Goal: Check status: Check status

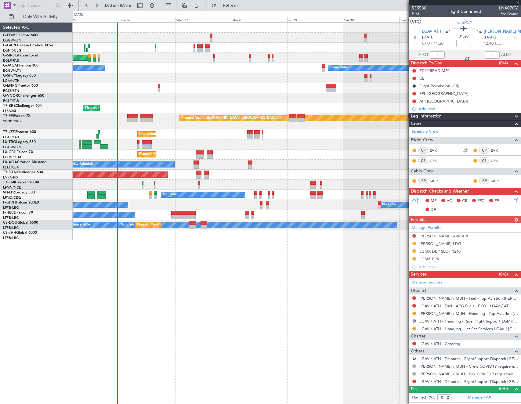
click at [393, 304] on div "Unplanned Maint Oxford ([GEOGRAPHIC_DATA]) Owner Ibiza No Crew Cannes ([GEOGRAP…" at bounding box center [297, 213] width 448 height 382
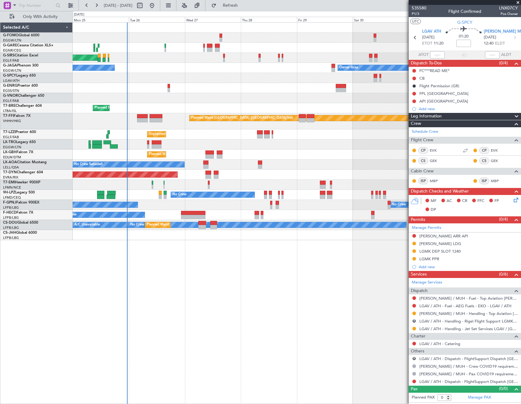
click at [270, 293] on div "Unplanned Maint Oxford ([GEOGRAPHIC_DATA]) Owner Ibiza No Crew Cannes ([GEOGRAP…" at bounding box center [297, 213] width 448 height 382
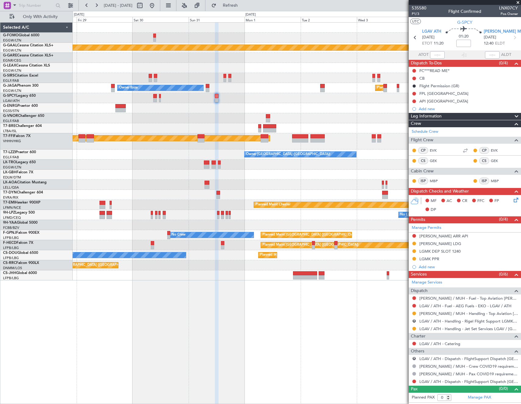
click at [140, 123] on div "Planned Maint Dusseldorf Owner Ibiza Planned Maint [GEOGRAPHIC_DATA] ([GEOGRAPH…" at bounding box center [297, 152] width 448 height 258
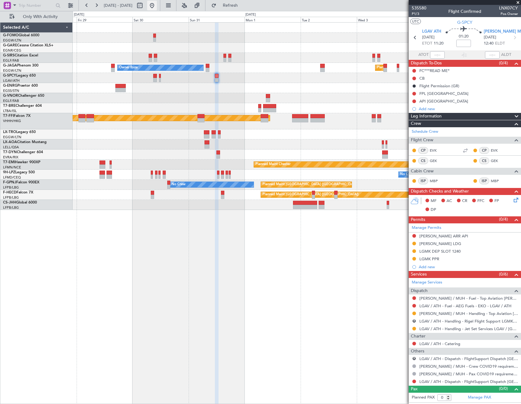
click at [157, 8] on button at bounding box center [152, 6] width 10 height 10
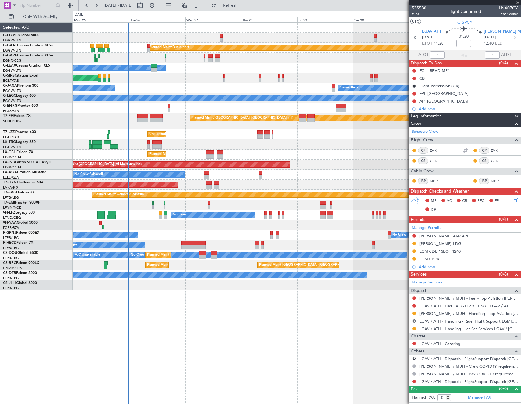
click at [135, 53] on div at bounding box center [297, 58] width 448 height 10
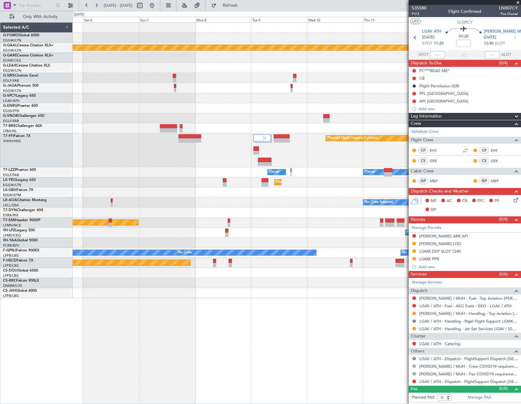
click at [120, 288] on div "Planned Maint Dusseldorf Planned Maint Geneva ([GEOGRAPHIC_DATA]) Owner Owner P…" at bounding box center [297, 213] width 448 height 382
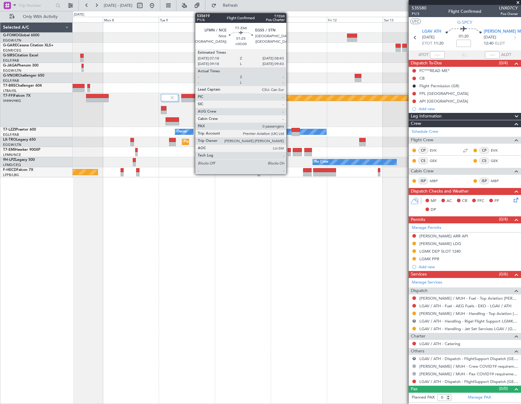
click at [289, 152] on div at bounding box center [288, 154] width 3 height 4
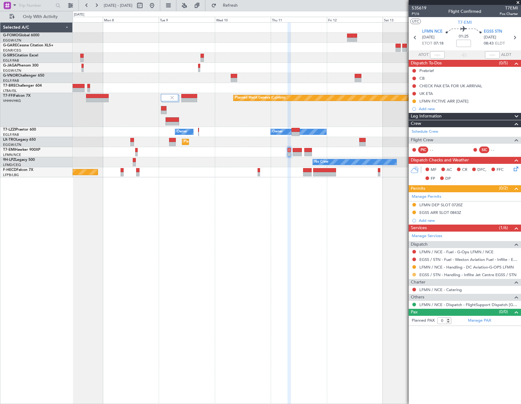
click at [415, 275] on button at bounding box center [414, 275] width 4 height 4
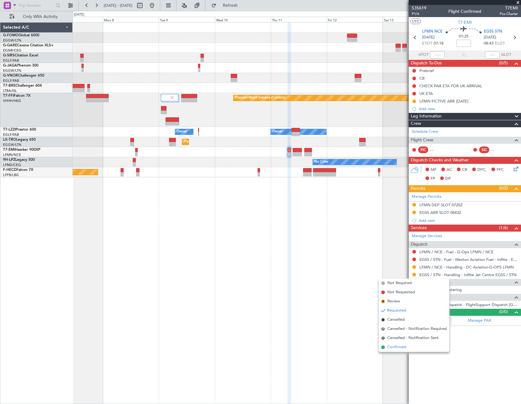
click at [395, 348] on span "Confirmed" at bounding box center [396, 347] width 19 height 6
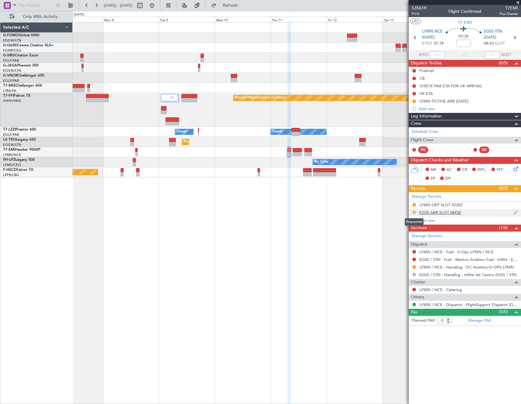
click at [414, 212] on button at bounding box center [414, 212] width 4 height 4
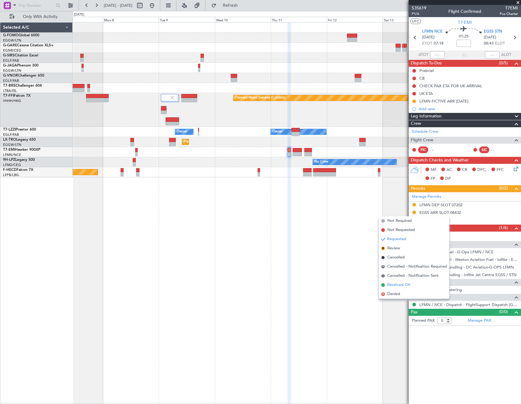
click at [394, 283] on span "Received OK" at bounding box center [398, 285] width 23 height 6
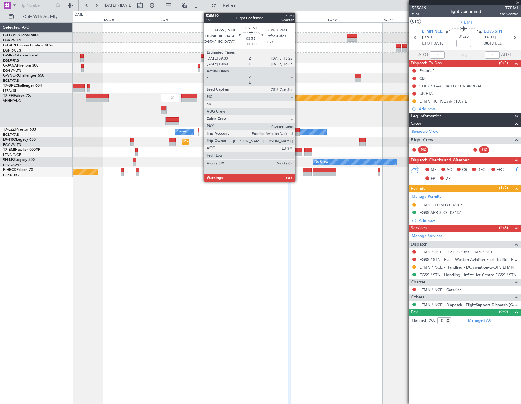
click at [298, 151] on div at bounding box center [296, 150] width 9 height 4
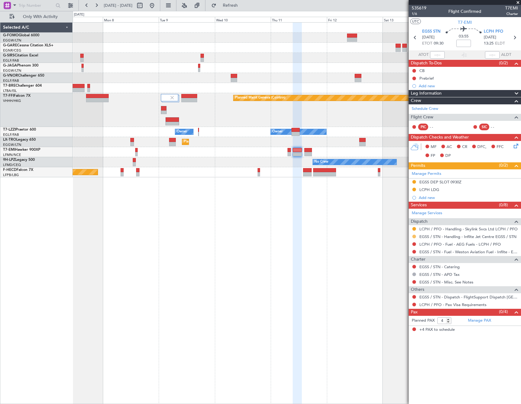
click at [413, 235] on button at bounding box center [414, 237] width 4 height 4
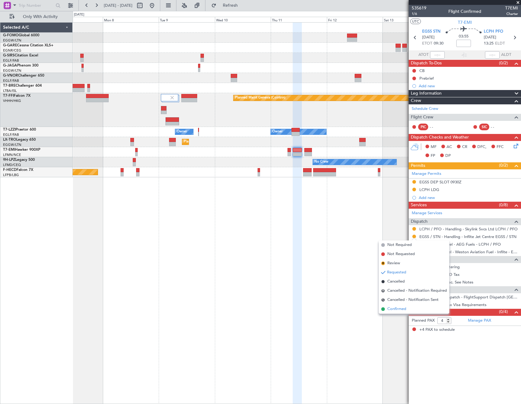
click at [399, 309] on span "Confirmed" at bounding box center [396, 309] width 19 height 6
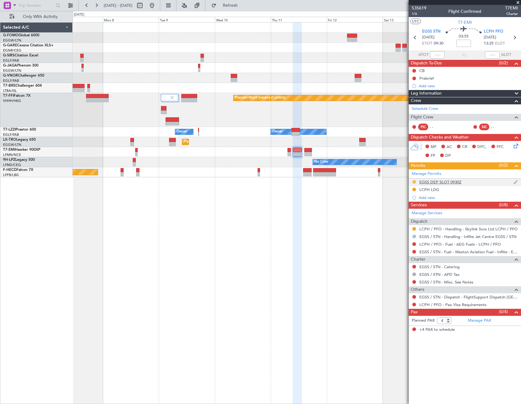
click at [414, 182] on button at bounding box center [414, 182] width 4 height 4
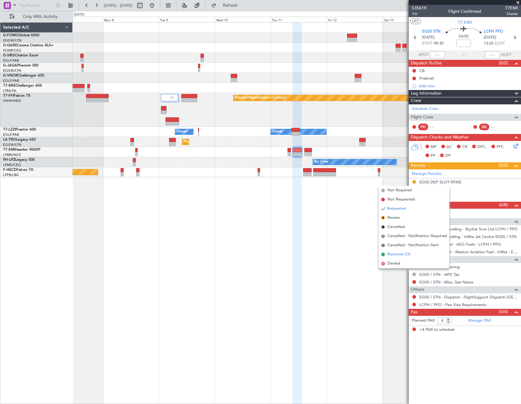
click at [391, 252] on span "Received OK" at bounding box center [398, 254] width 23 height 6
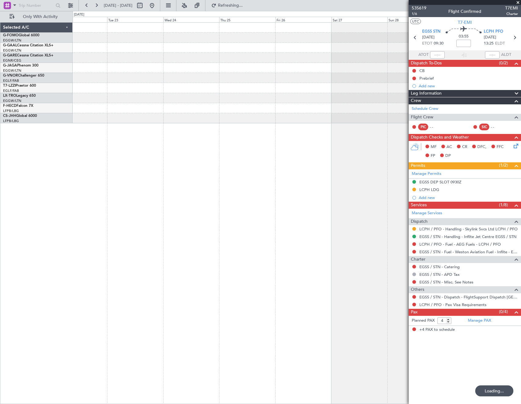
click at [0, 242] on html "[DATE] - [DATE] Refreshing... Quick Links Only With Activity No Crew Selected A…" at bounding box center [260, 202] width 521 height 404
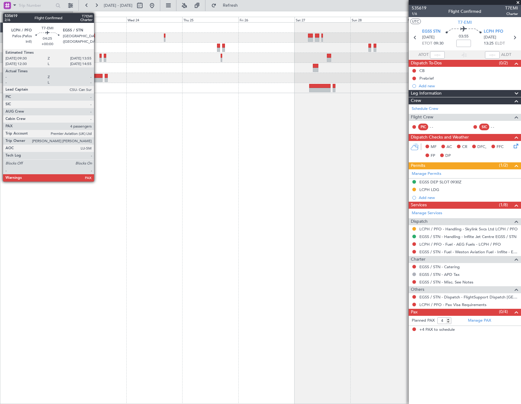
click at [97, 80] on div at bounding box center [97, 80] width 10 height 4
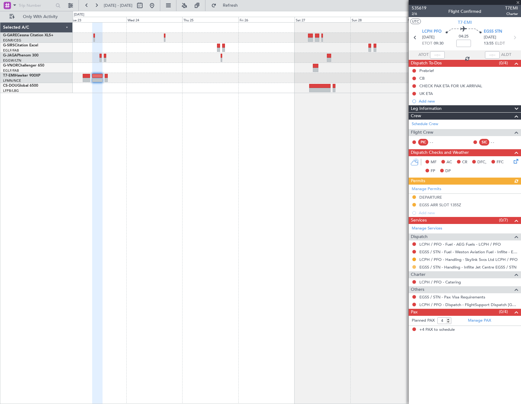
click at [415, 268] on button at bounding box center [414, 267] width 4 height 4
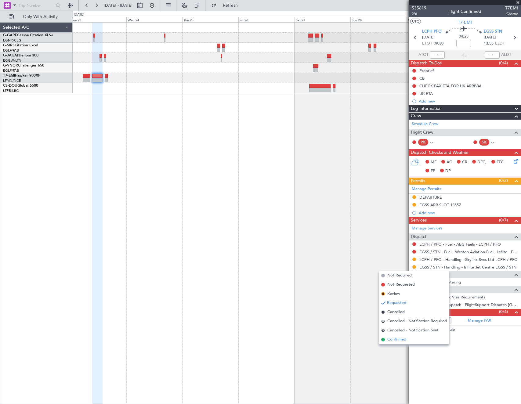
click at [407, 338] on li "Confirmed" at bounding box center [413, 339] width 70 height 9
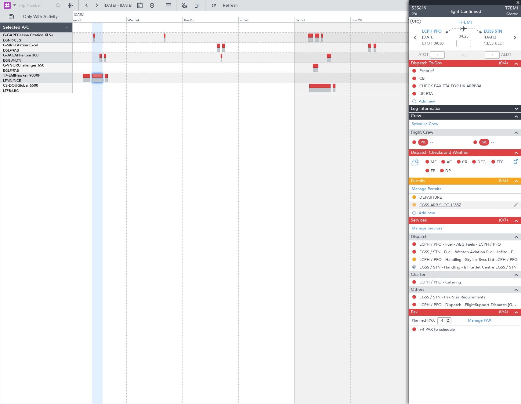
click at [414, 204] on button at bounding box center [414, 205] width 4 height 4
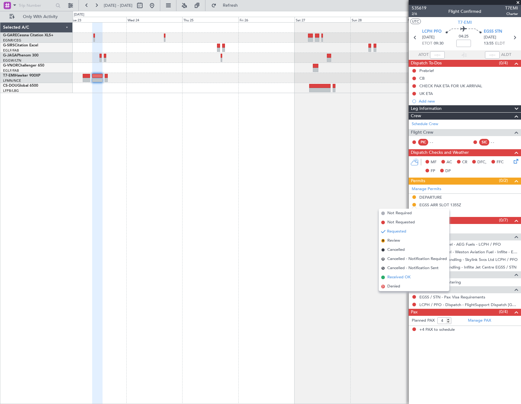
click at [402, 278] on span "Received OK" at bounding box center [398, 277] width 23 height 6
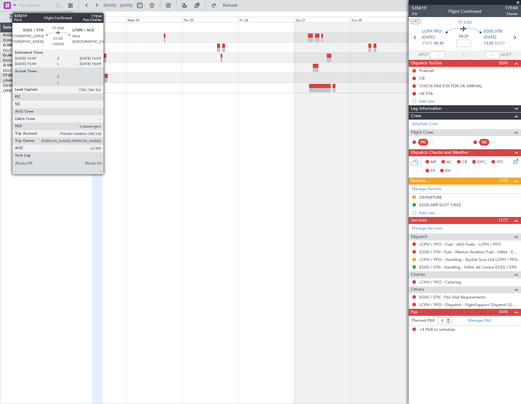
click at [106, 77] on div at bounding box center [106, 76] width 3 height 4
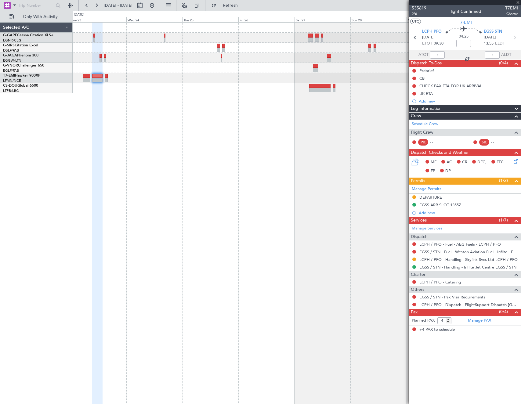
type input "0"
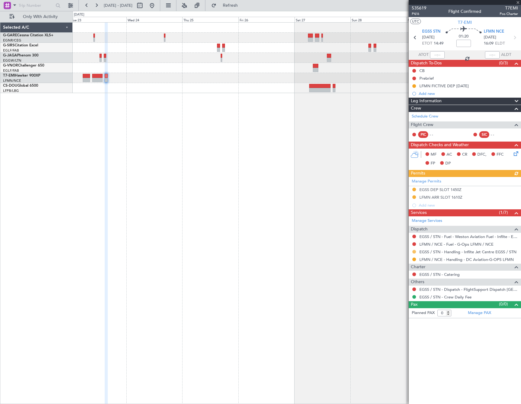
click at [414, 251] on button at bounding box center [414, 252] width 4 height 4
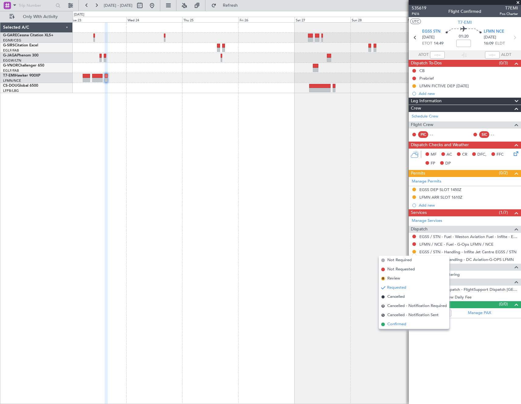
click at [404, 324] on span "Confirmed" at bounding box center [396, 324] width 19 height 6
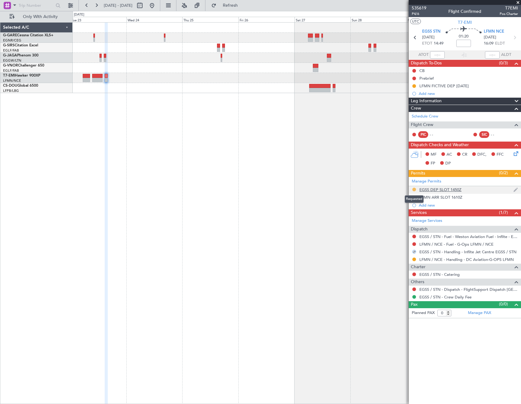
click at [414, 189] on button at bounding box center [414, 190] width 4 height 4
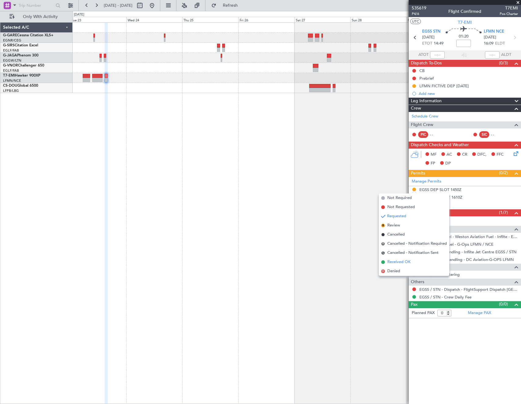
click at [393, 263] on span "Received OK" at bounding box center [398, 262] width 23 height 6
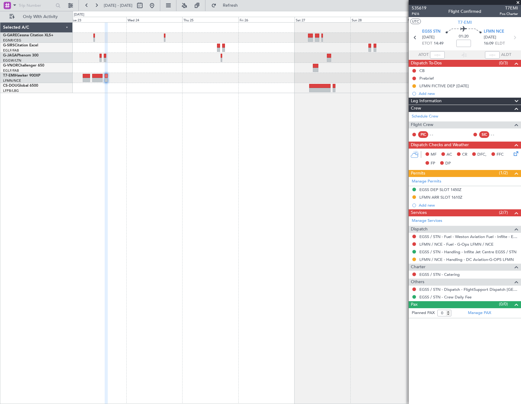
click at [176, 128] on div at bounding box center [297, 213] width 448 height 382
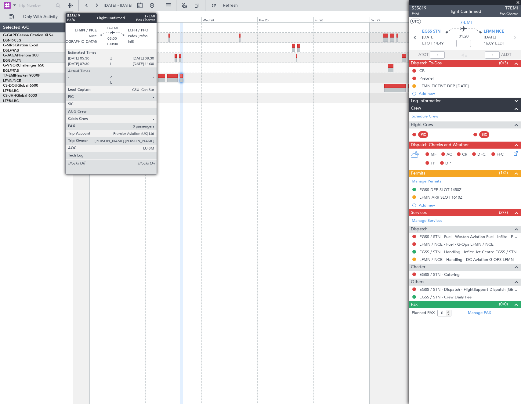
click at [159, 77] on div at bounding box center [161, 76] width 7 height 4
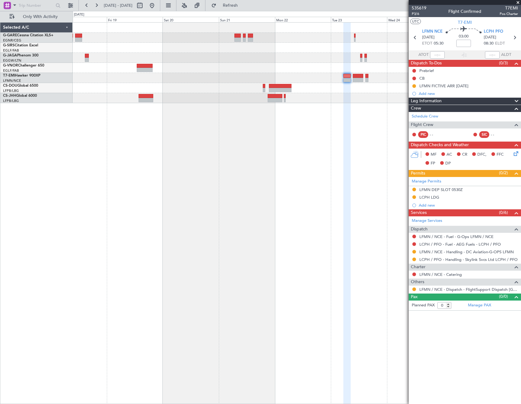
click at [330, 195] on div at bounding box center [297, 213] width 448 height 382
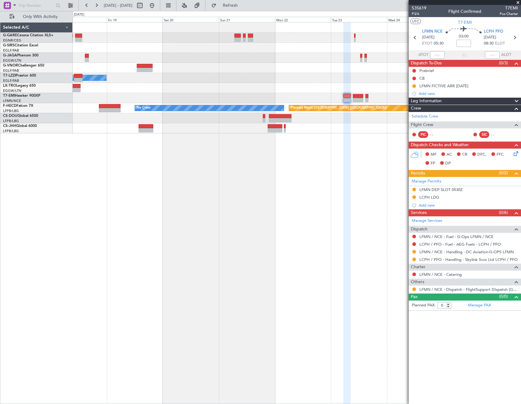
click at [390, 236] on div "Owner Planned Maint [GEOGRAPHIC_DATA] ([GEOGRAPHIC_DATA]) No Crew" at bounding box center [297, 213] width 448 height 382
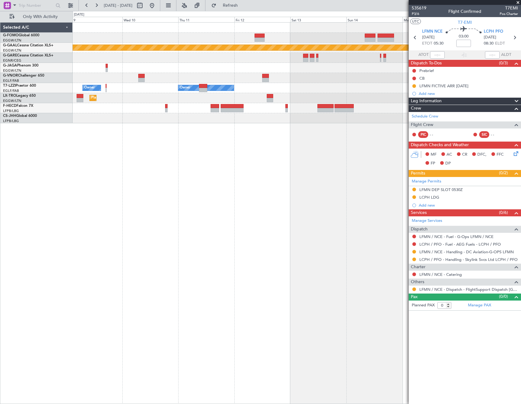
click at [375, 192] on div "Planned Maint Dusseldorf Owner Owner Owner Planned [GEOGRAPHIC_DATA] Planned Ma…" at bounding box center [297, 213] width 448 height 382
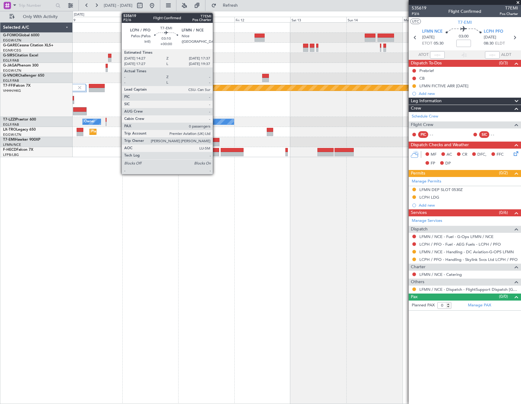
click at [215, 142] on div at bounding box center [216, 144] width 8 height 4
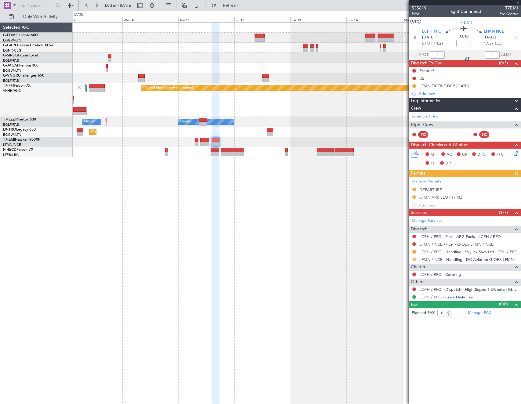
click at [414, 259] on button at bounding box center [414, 259] width 4 height 4
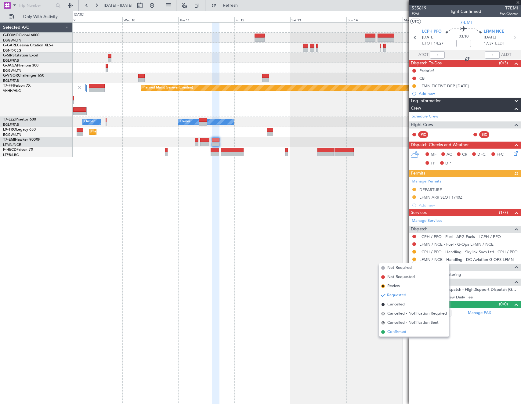
click at [395, 334] on span "Confirmed" at bounding box center [396, 332] width 19 height 6
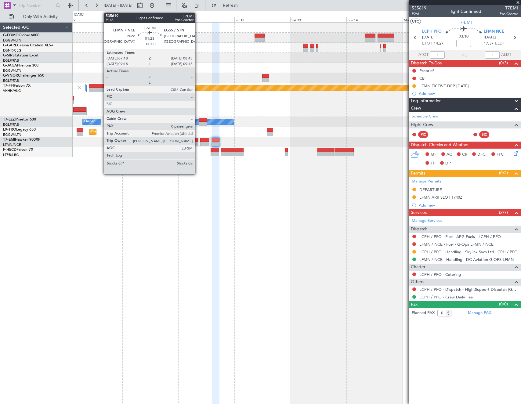
click at [198, 142] on div at bounding box center [196, 144] width 3 height 4
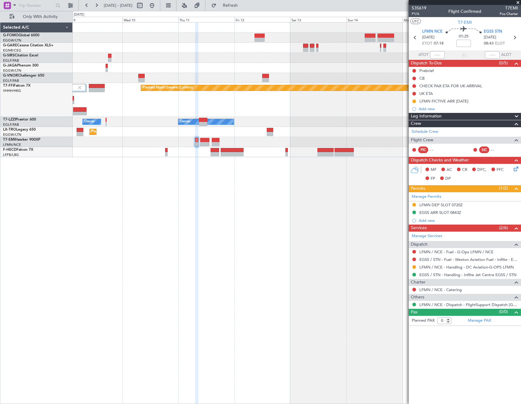
drag, startPoint x: 413, startPoint y: 266, endPoint x: 405, endPoint y: 279, distance: 15.3
click at [413, 266] on button at bounding box center [414, 267] width 4 height 4
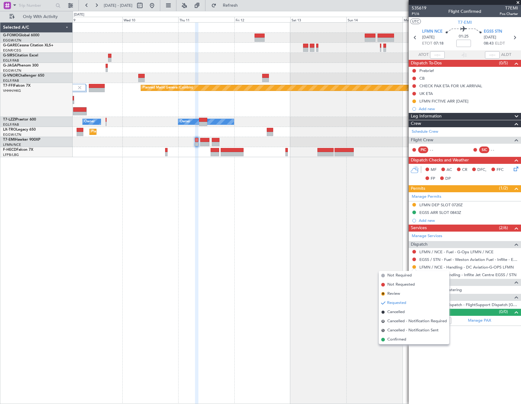
click at [388, 340] on span "Confirmed" at bounding box center [396, 339] width 19 height 6
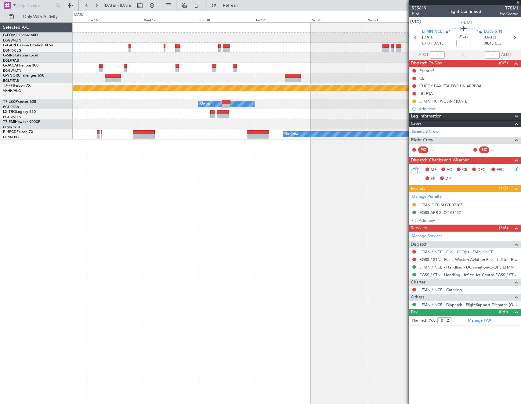
click at [0, 200] on html "[DATE] - [DATE] Refresh Quick Links Only With Activity Planned Maint Geneva ([G…" at bounding box center [260, 202] width 521 height 404
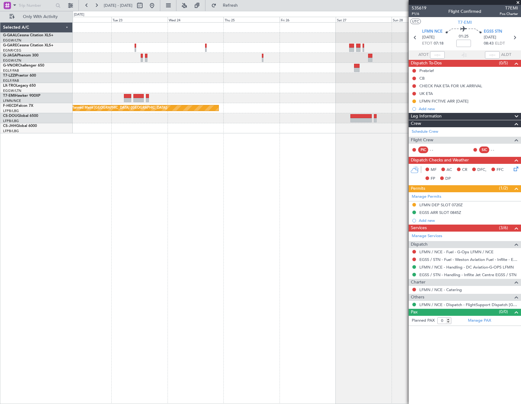
click at [13, 167] on div "Planned Maint [GEOGRAPHIC_DATA] ([GEOGRAPHIC_DATA]) No Crew Selected A/C G-GAAL…" at bounding box center [260, 207] width 521 height 393
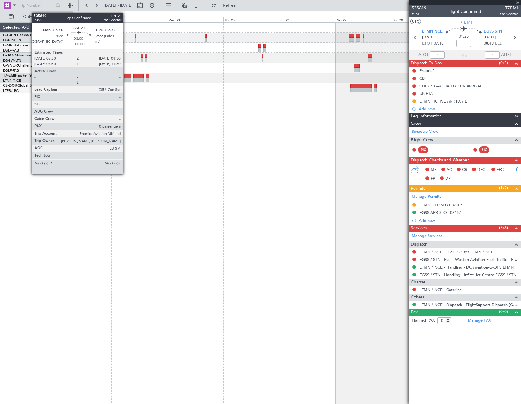
click at [126, 76] on div at bounding box center [127, 76] width 7 height 4
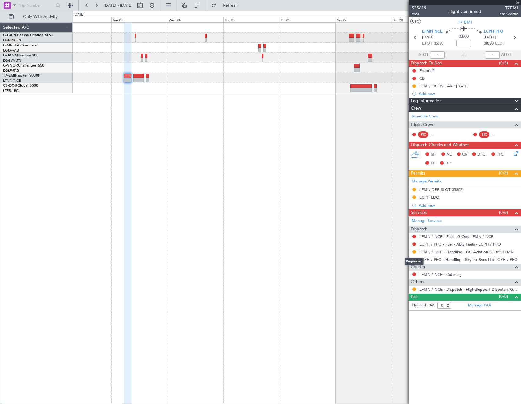
drag, startPoint x: 413, startPoint y: 252, endPoint x: 414, endPoint y: 265, distance: 13.7
click at [413, 252] on button at bounding box center [414, 252] width 4 height 4
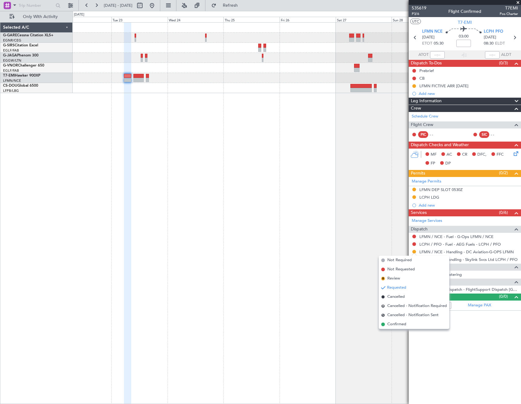
click at [395, 330] on div at bounding box center [297, 213] width 448 height 382
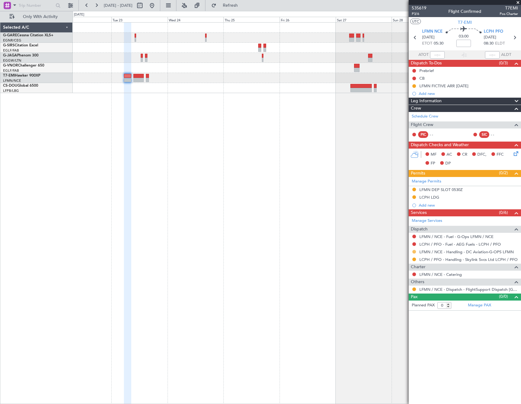
click at [414, 252] on button at bounding box center [414, 252] width 4 height 4
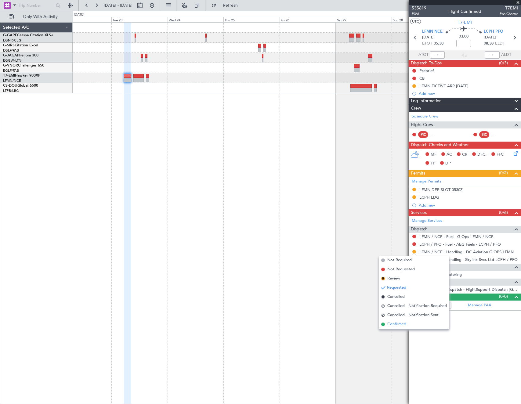
click at [395, 325] on span "Confirmed" at bounding box center [396, 324] width 19 height 6
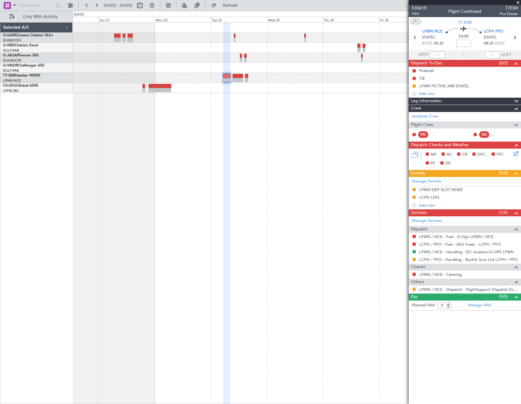
click at [229, 146] on div at bounding box center [226, 214] width 7 height 382
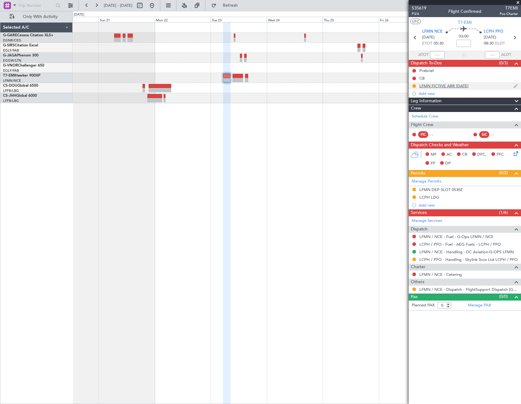
click at [437, 85] on div "LFMN FICTIVE ARR [DATE]" at bounding box center [443, 85] width 49 height 5
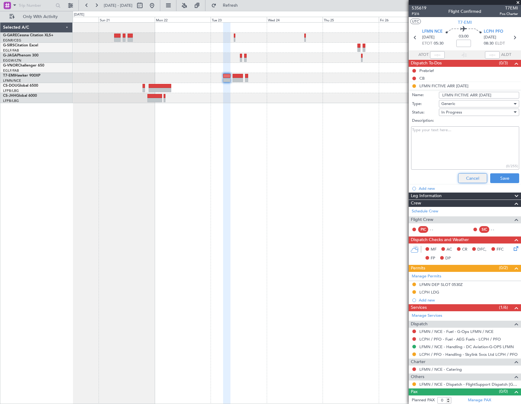
click at [464, 178] on button "Cancel" at bounding box center [472, 178] width 29 height 10
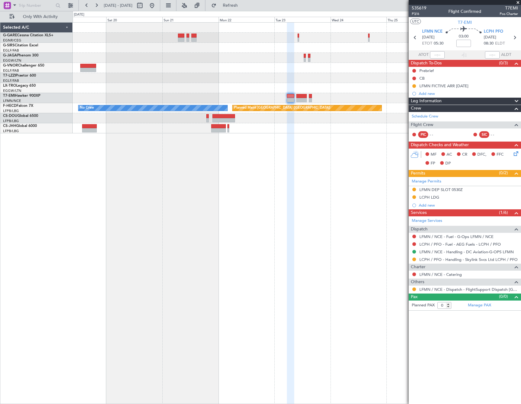
click at [114, 210] on div "Owner Planned Maint [GEOGRAPHIC_DATA] ([GEOGRAPHIC_DATA]) No Crew Selected A/C …" at bounding box center [260, 207] width 521 height 393
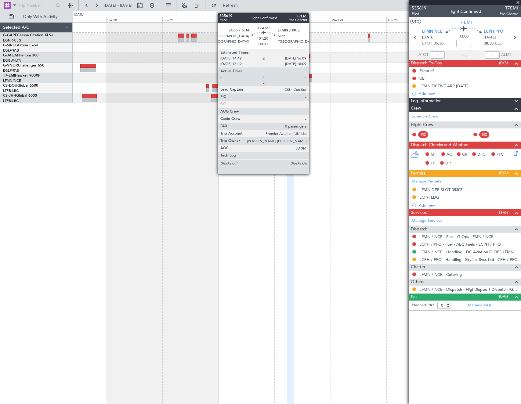
click at [311, 78] on div at bounding box center [310, 80] width 3 height 4
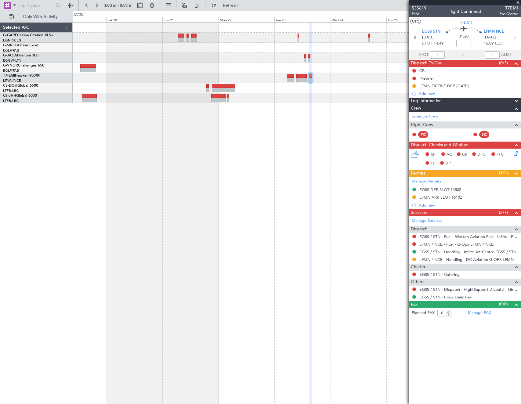
drag, startPoint x: 414, startPoint y: 260, endPoint x: 413, endPoint y: 271, distance: 11.0
click at [414, 260] on button at bounding box center [414, 259] width 4 height 4
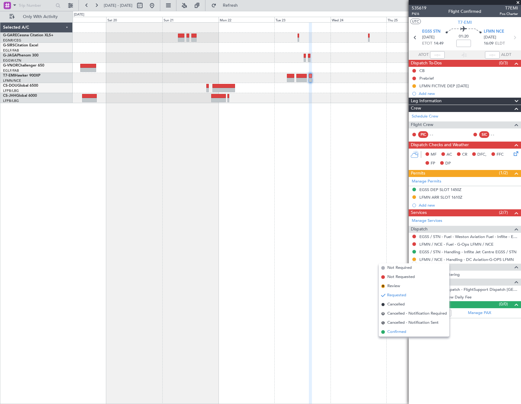
click at [397, 332] on span "Confirmed" at bounding box center [396, 332] width 19 height 6
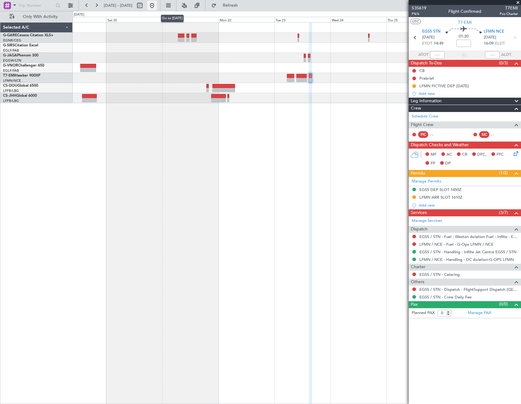
click at [157, 5] on button at bounding box center [152, 6] width 10 height 10
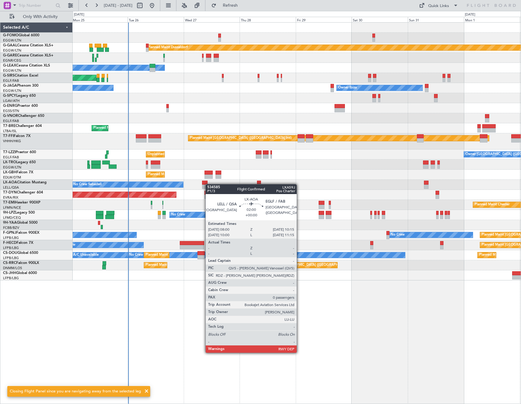
click at [205, 181] on div "Planned Maint Dusseldorf Owner Unplanned Maint [GEOGRAPHIC_DATA] ([GEOGRAPHIC_D…" at bounding box center [297, 213] width 448 height 382
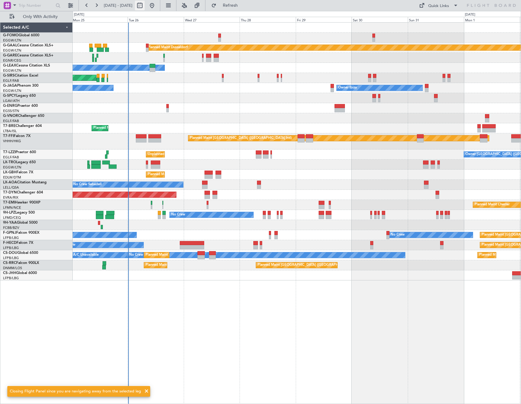
click at [145, 5] on button at bounding box center [140, 6] width 10 height 10
select select "8"
select select "2025"
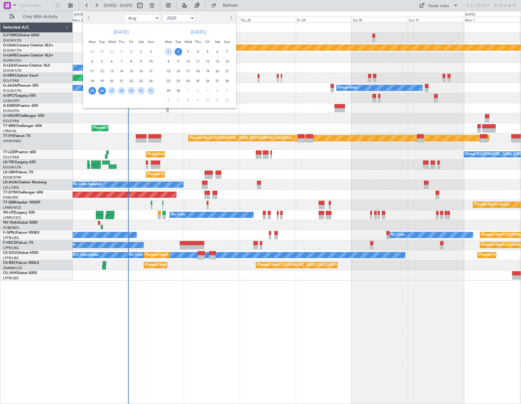
click at [100, 91] on span "26" at bounding box center [102, 91] width 8 height 8
click at [179, 49] on span "2" at bounding box center [178, 52] width 8 height 8
